Goal: Task Accomplishment & Management: Use online tool/utility

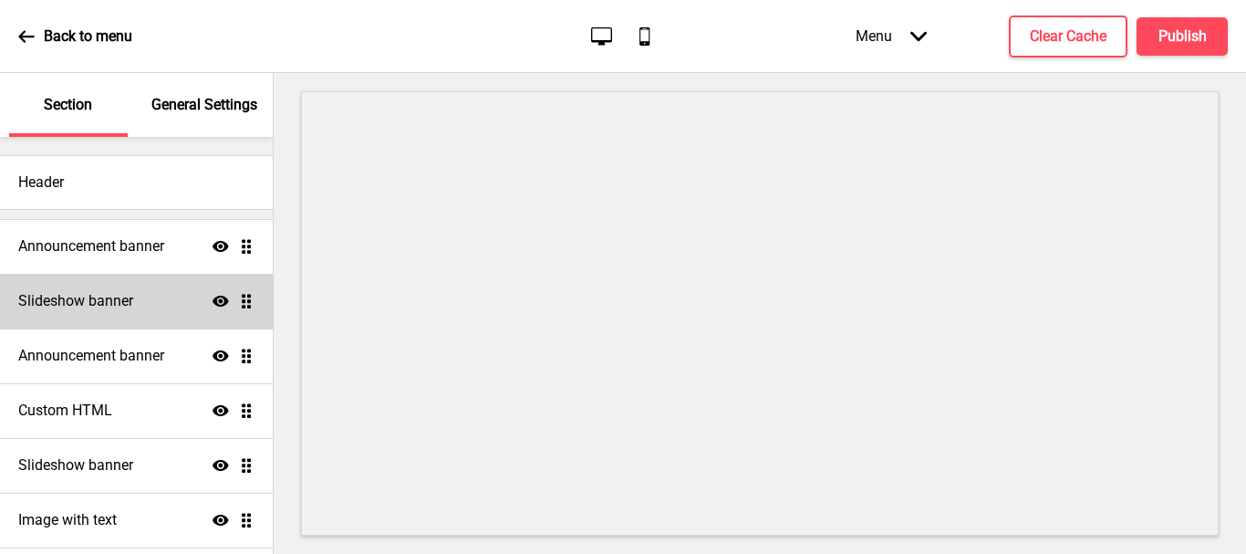
click at [118, 309] on h4 "Slideshow banner" at bounding box center [75, 301] width 115 height 20
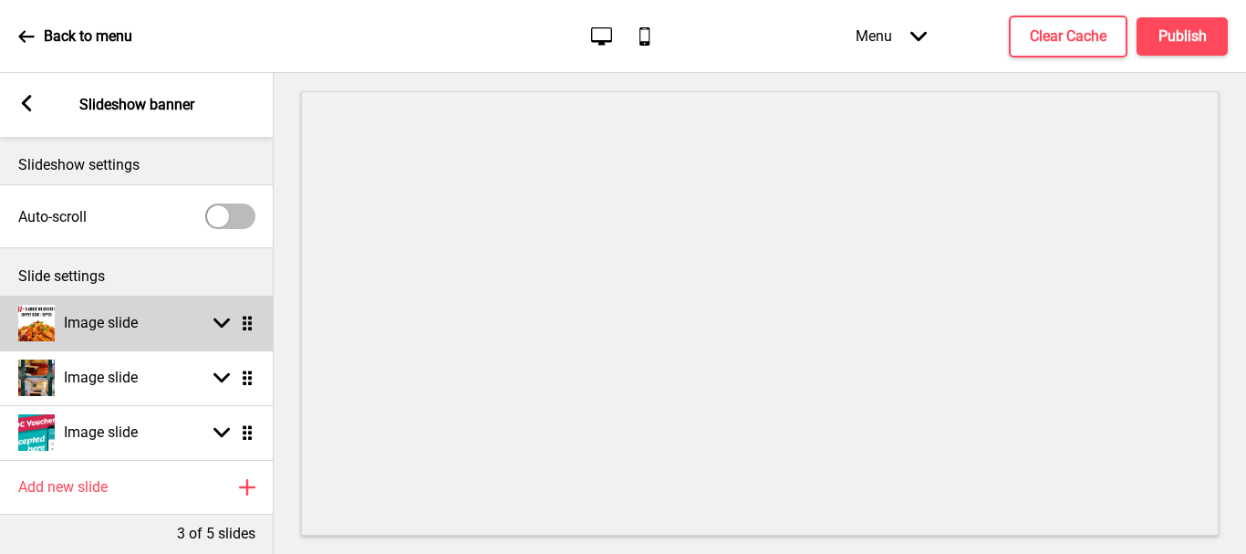
click at [157, 318] on div "Image slide Arrow down Drag" at bounding box center [137, 323] width 274 height 55
select select "right"
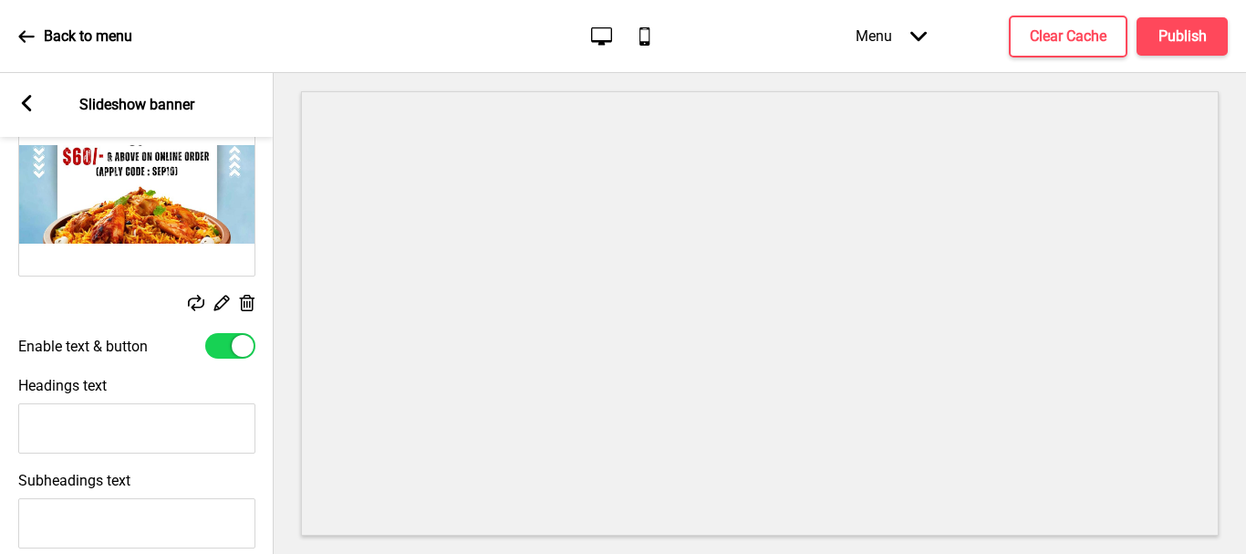
scroll to position [274, 0]
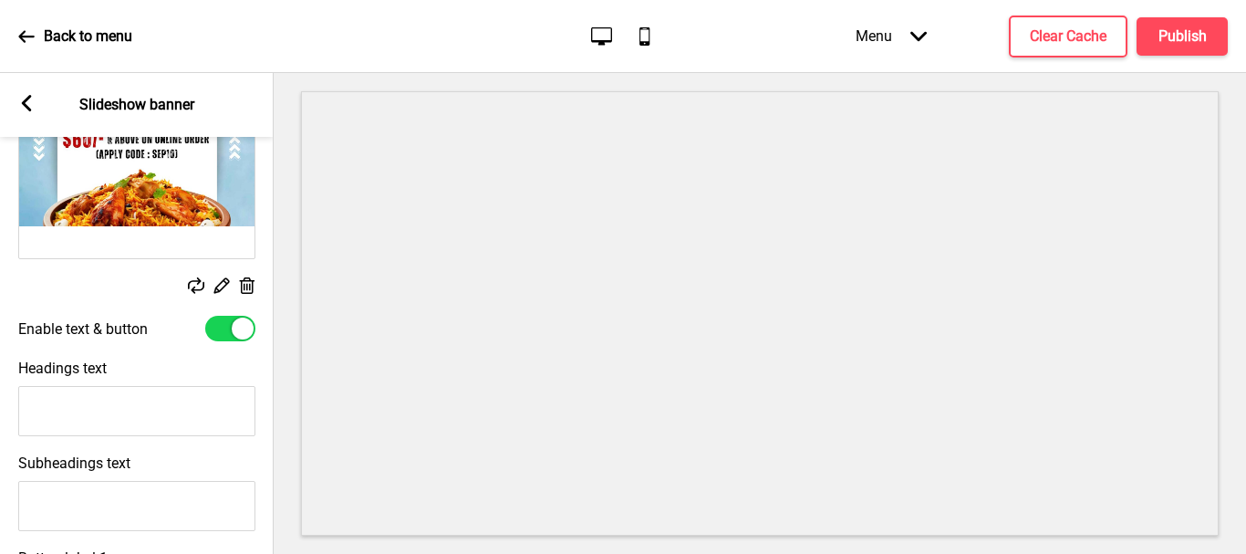
click at [219, 283] on rect at bounding box center [221, 285] width 19 height 19
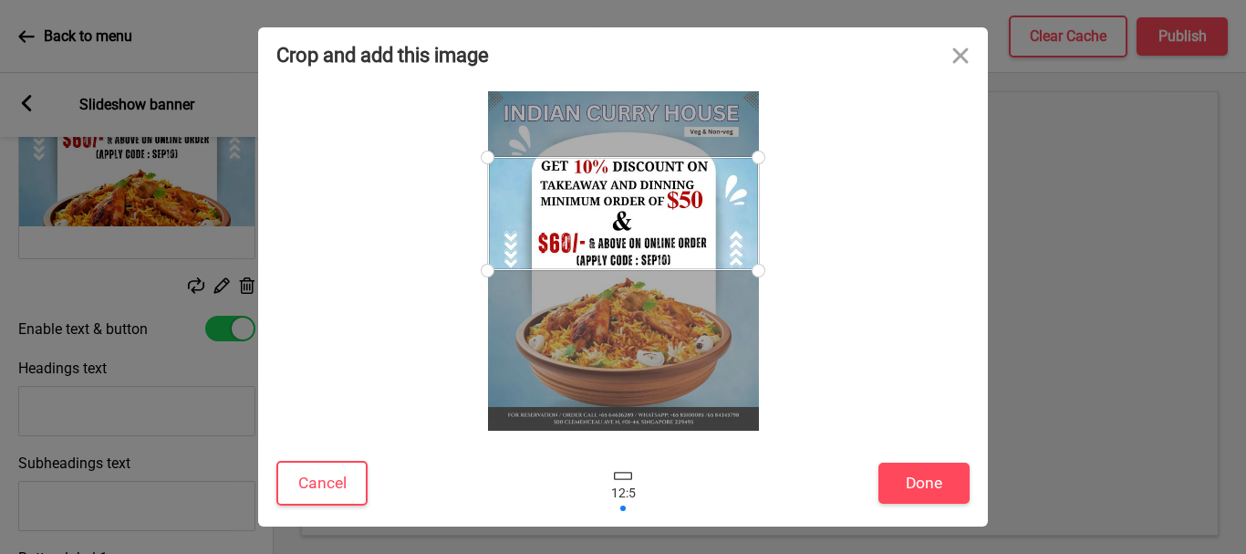
drag, startPoint x: 657, startPoint y: 292, endPoint x: 627, endPoint y: 219, distance: 78.9
click at [627, 219] on div at bounding box center [623, 213] width 271 height 113
click at [934, 487] on button "Done" at bounding box center [924, 483] width 91 height 41
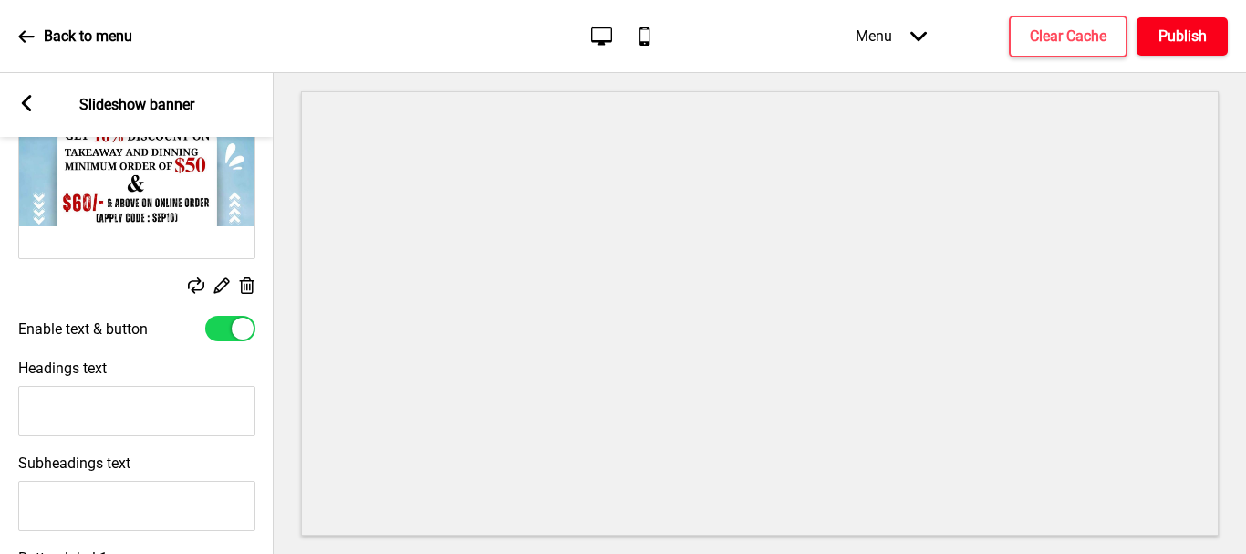
click at [1182, 38] on h4 "Publish" at bounding box center [1183, 36] width 48 height 20
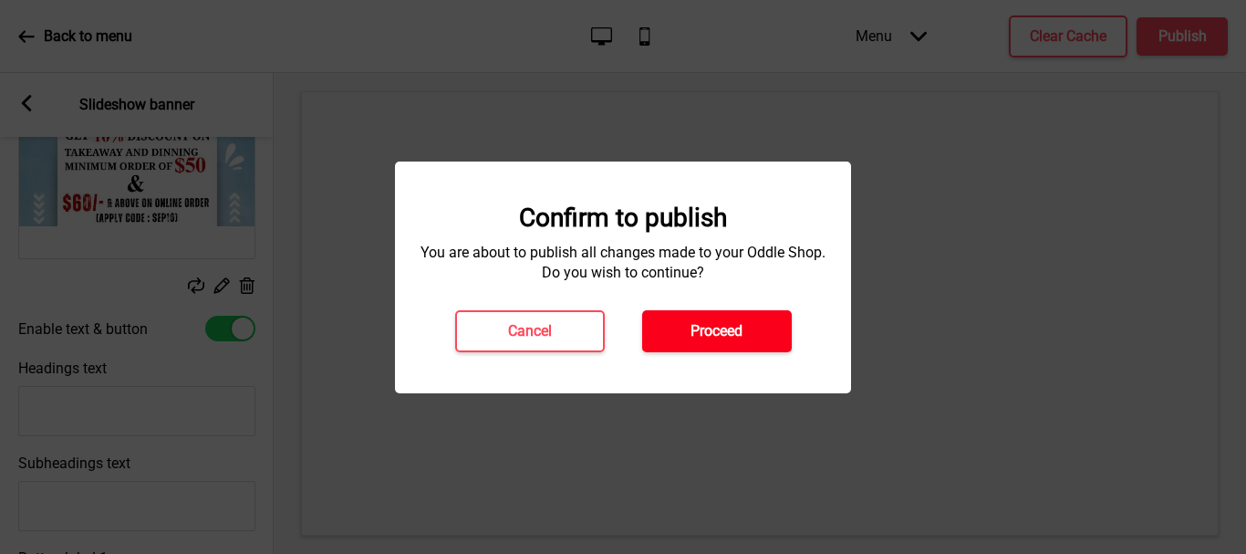
click at [701, 327] on h4 "Proceed" at bounding box center [717, 331] width 52 height 20
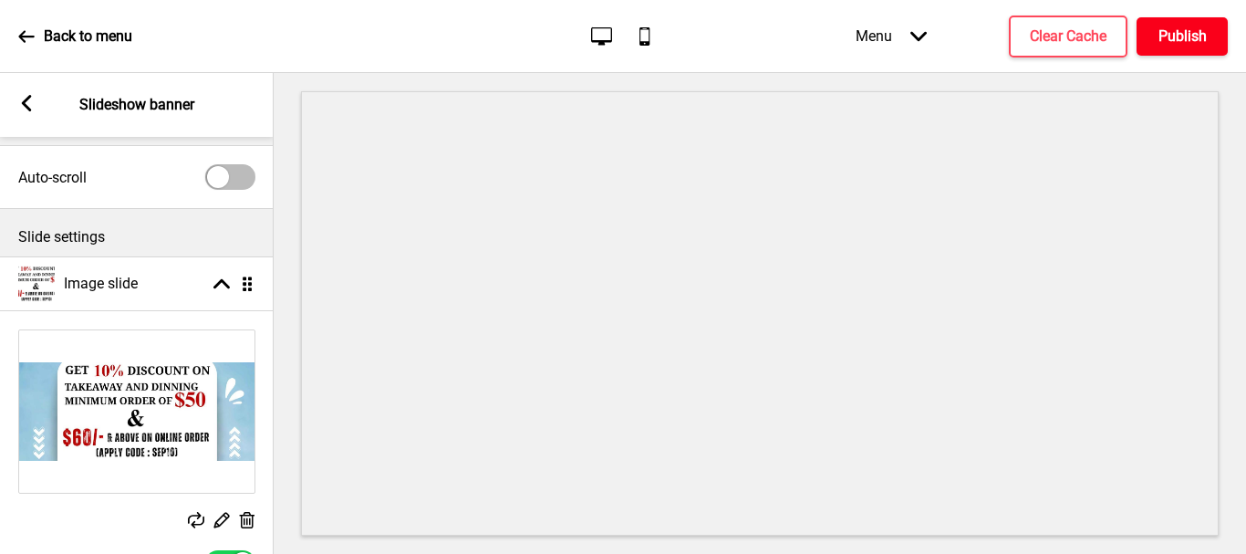
scroll to position [0, 0]
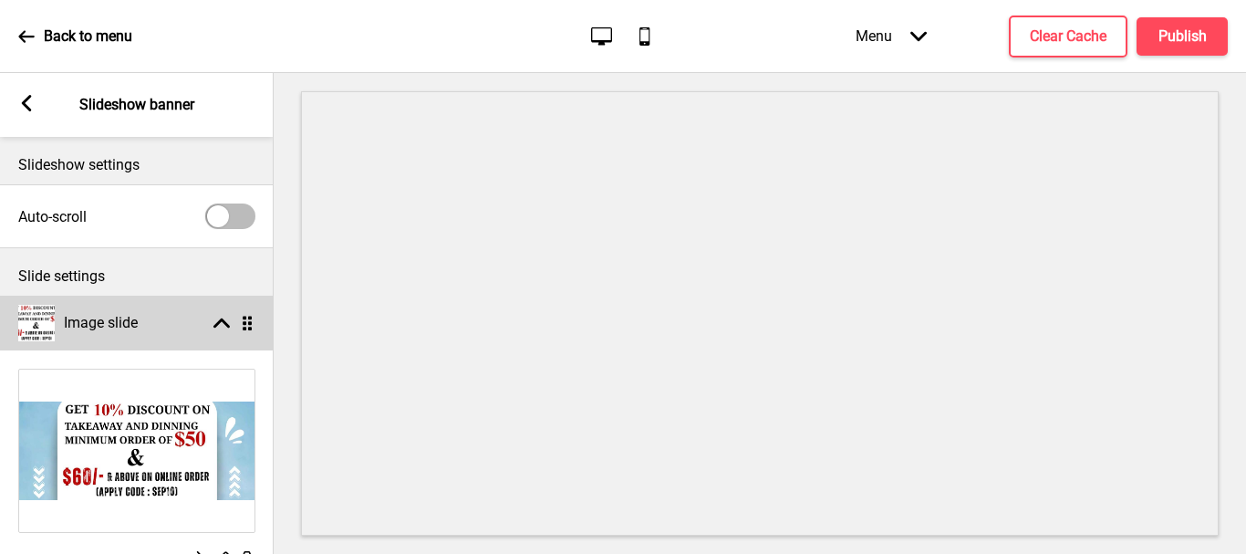
click at [222, 315] on rect at bounding box center [221, 323] width 16 height 16
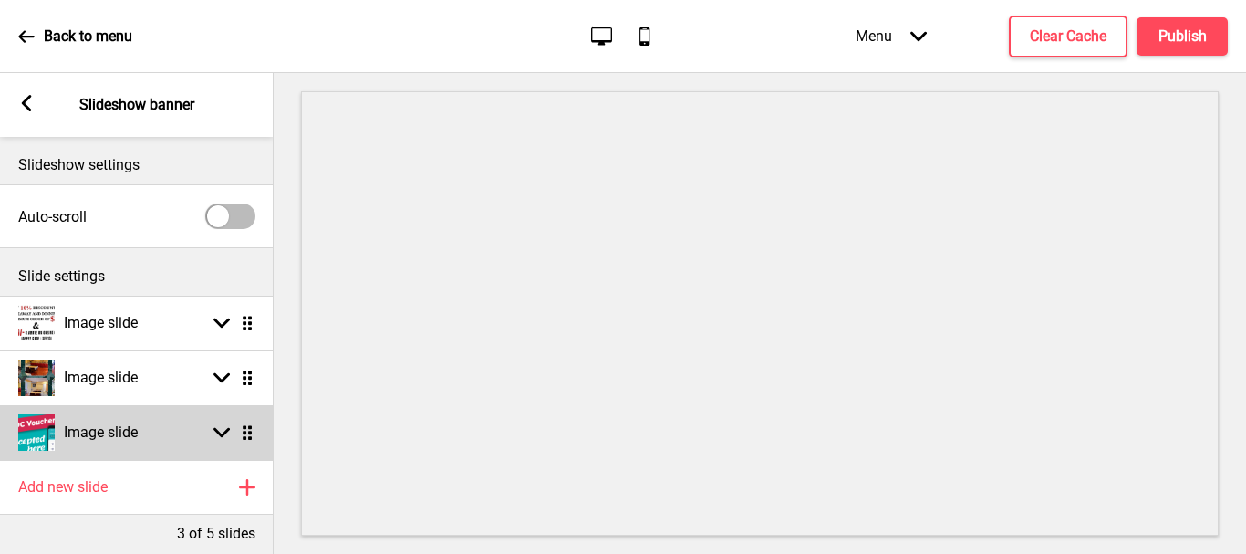
click at [217, 435] on rect at bounding box center [221, 432] width 16 height 16
select select "right"
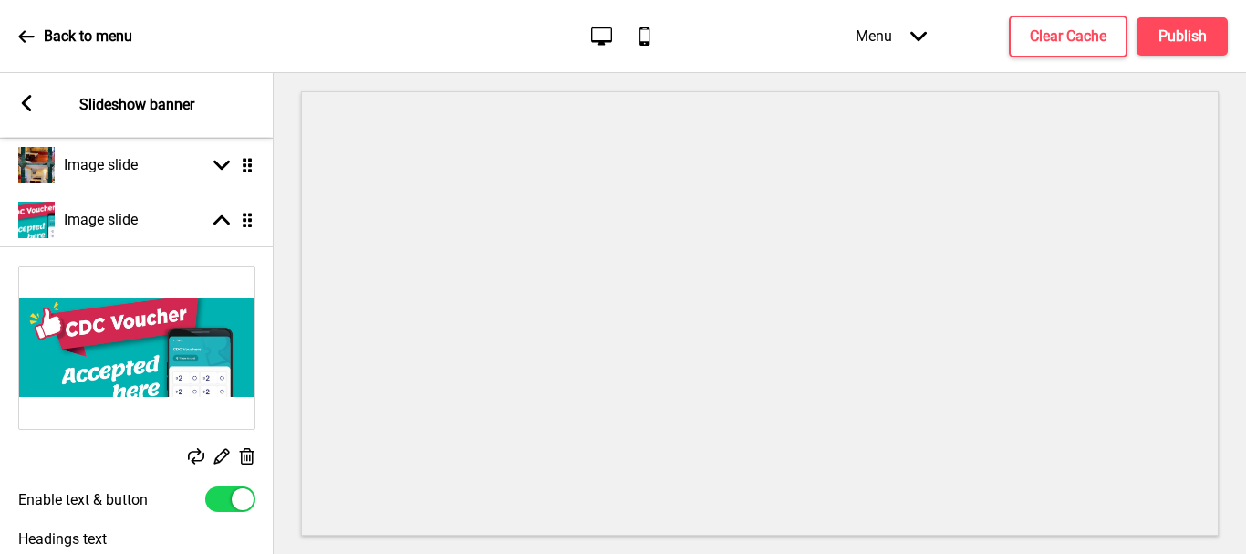
scroll to position [274, 0]
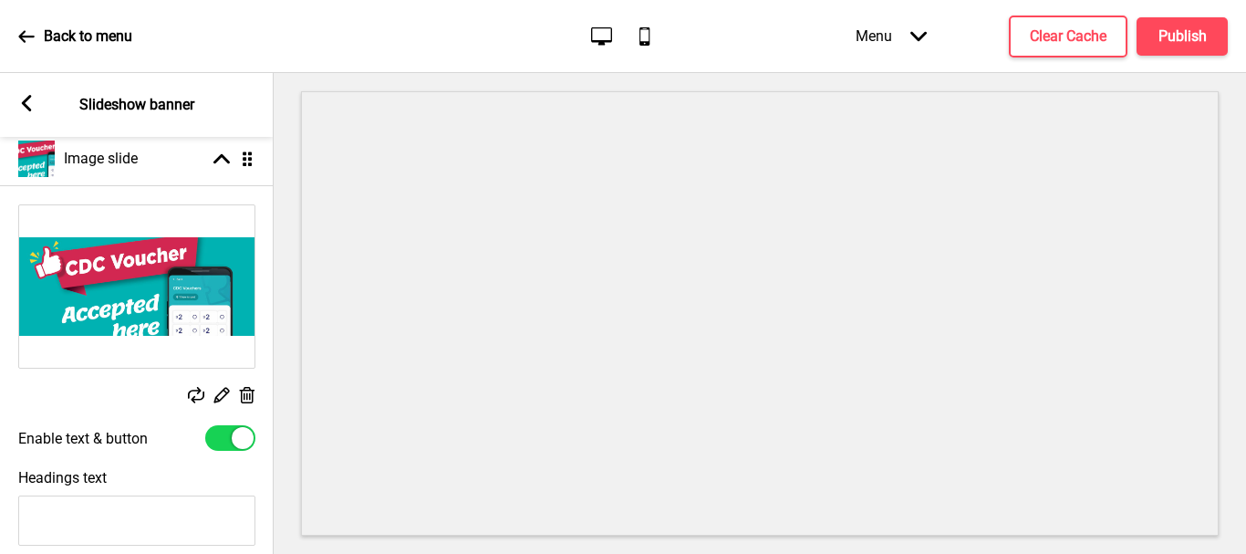
click at [244, 395] on icon at bounding box center [248, 395] width 16 height 16
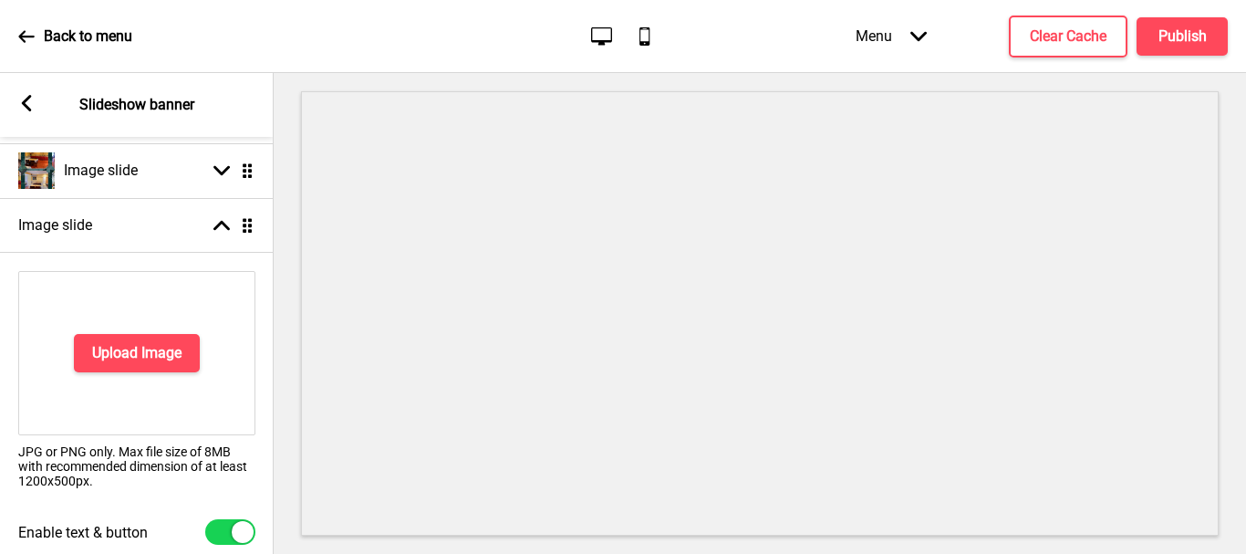
scroll to position [191, 0]
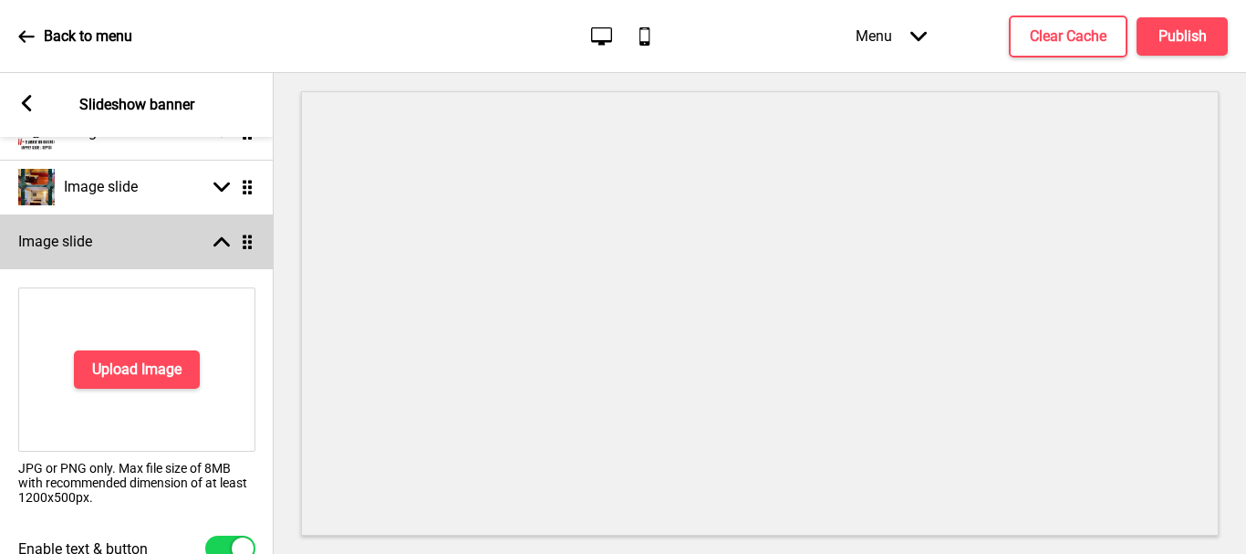
click at [226, 231] on div "Image slide Arrow up Drag" at bounding box center [137, 241] width 274 height 55
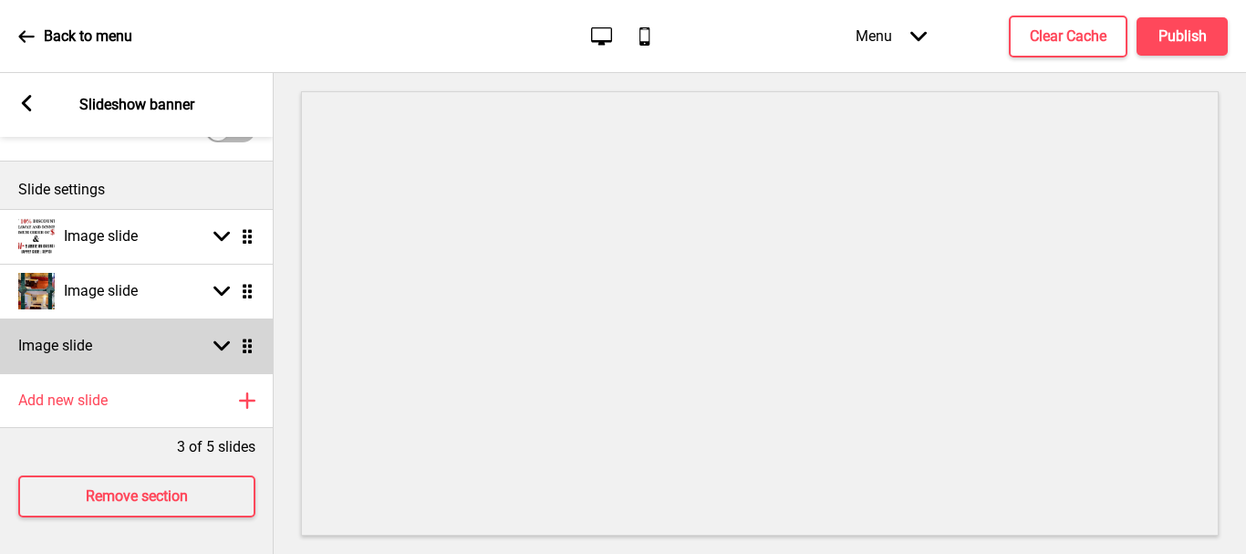
scroll to position [100, 0]
click at [235, 338] on div "Arrow down Drag" at bounding box center [229, 346] width 51 height 16
select select "right"
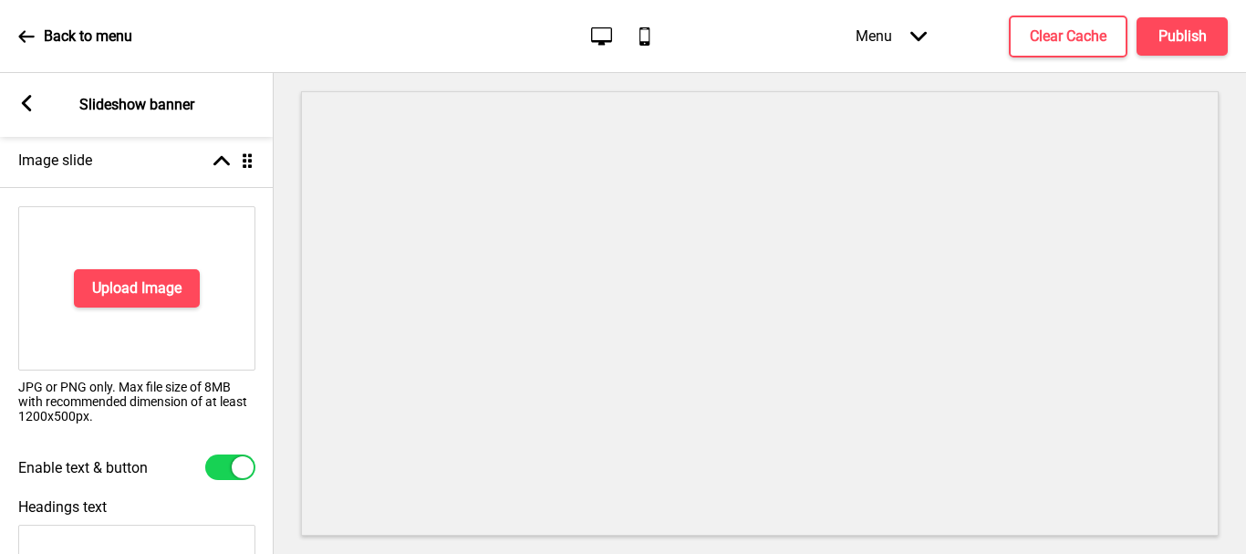
scroll to position [191, 0]
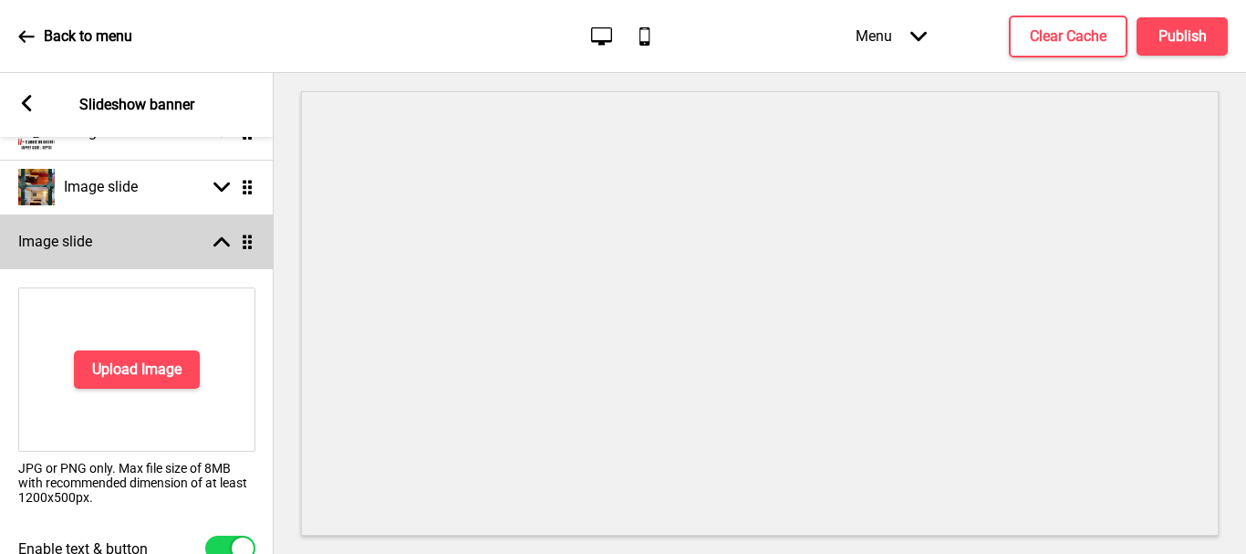
click at [216, 252] on div "Image slide Arrow up Drag" at bounding box center [137, 241] width 274 height 55
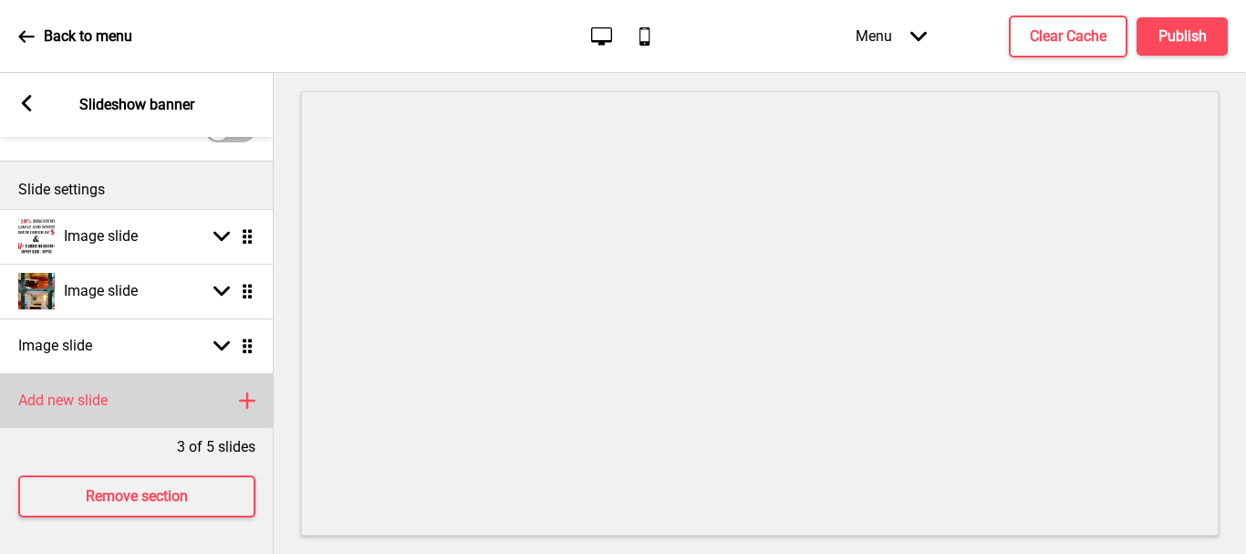
scroll to position [0, 0]
